Goal: Book appointment/travel/reservation

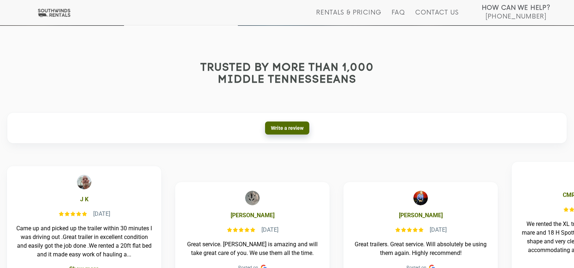
scroll to position [181, 0]
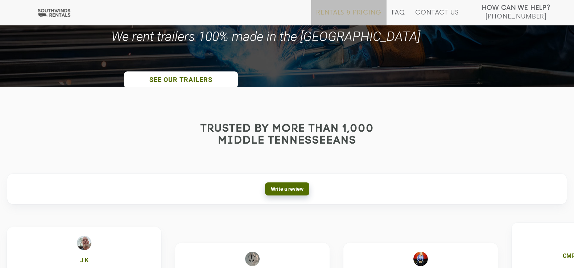
click at [366, 14] on link "Rentals & Pricing" at bounding box center [348, 17] width 65 height 16
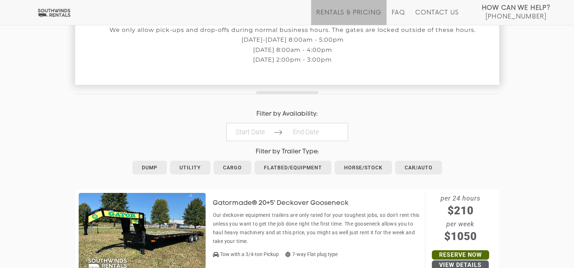
scroll to position [290, 0]
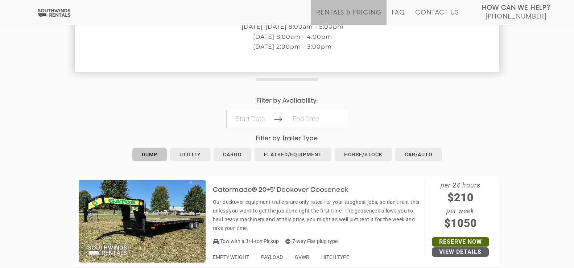
click at [153, 156] on link "Dump" at bounding box center [149, 155] width 34 height 14
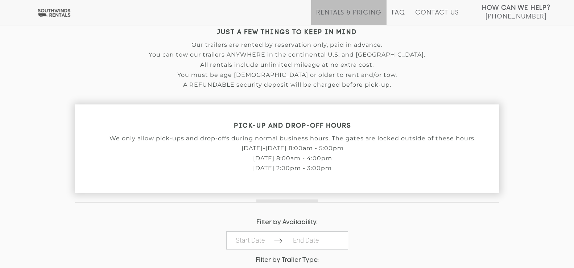
scroll to position [181, 0]
